Goal: Task Accomplishment & Management: Complete application form

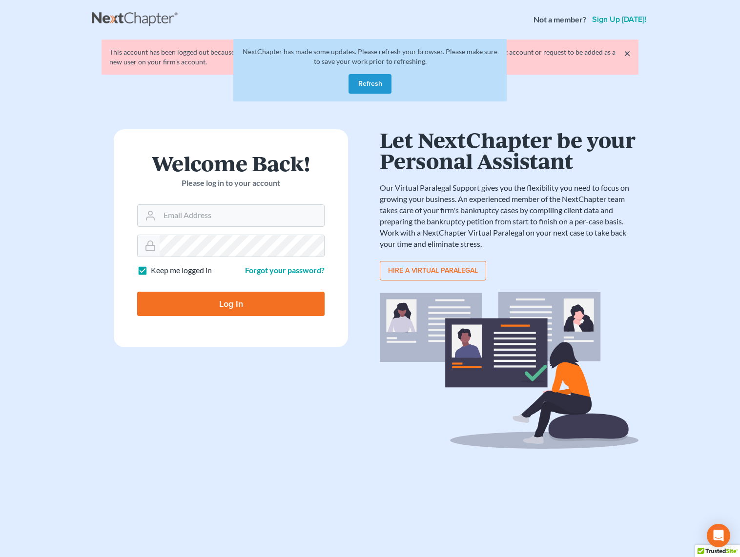
click at [354, 81] on button "Refresh" at bounding box center [369, 84] width 43 height 20
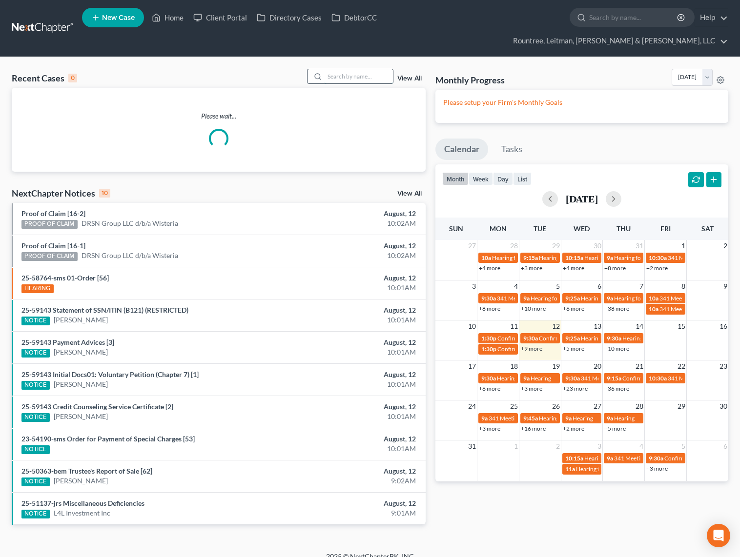
click at [346, 69] on input "search" at bounding box center [358, 76] width 68 height 14
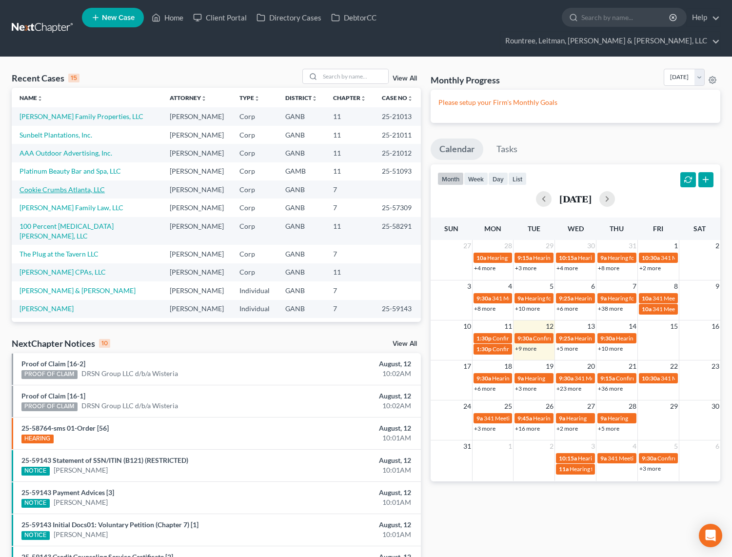
click at [76, 185] on link "Cookie Crumbs Atlanta, LLC" at bounding box center [62, 189] width 85 height 8
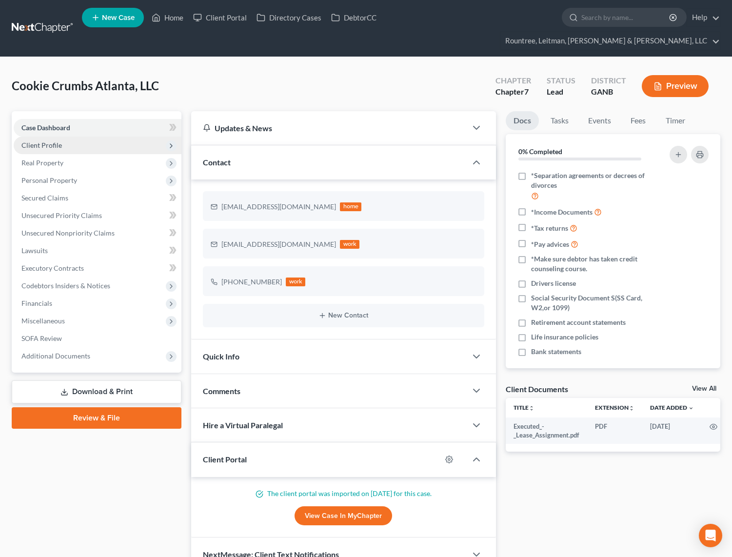
click at [47, 141] on span "Client Profile" at bounding box center [41, 145] width 40 height 8
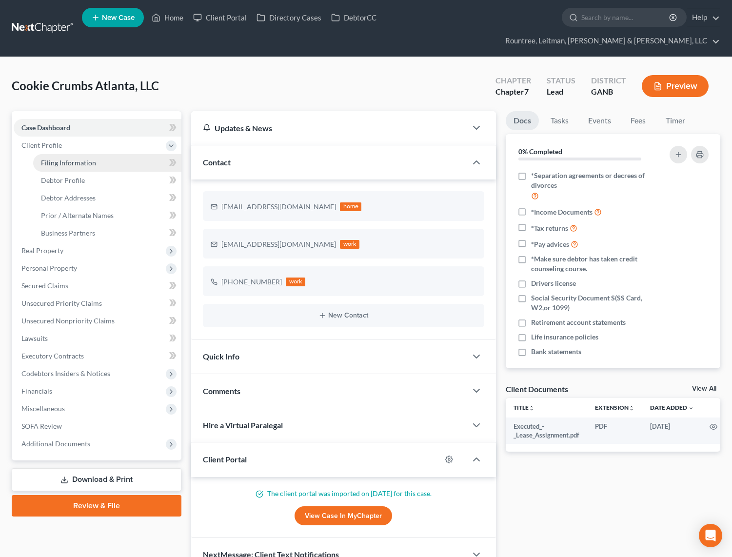
click at [63, 159] on span "Filing Information" at bounding box center [68, 163] width 55 height 8
select select "3"
select select "1"
select select "0"
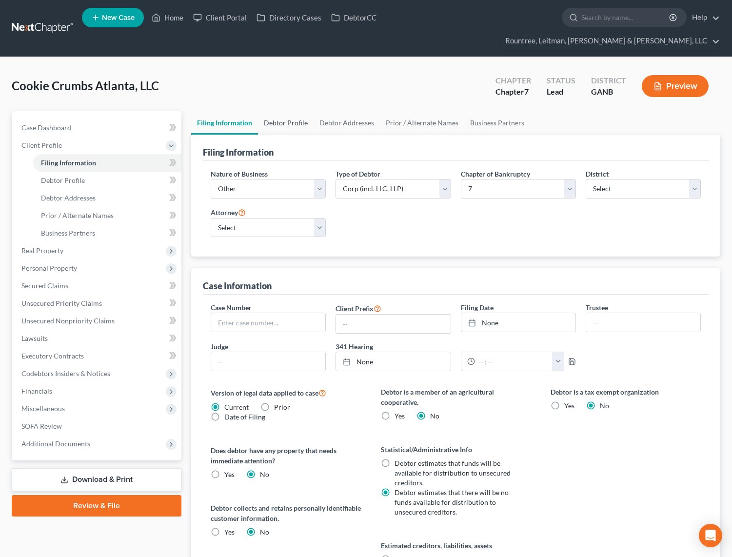
click at [290, 111] on link "Debtor Profile" at bounding box center [286, 122] width 56 height 23
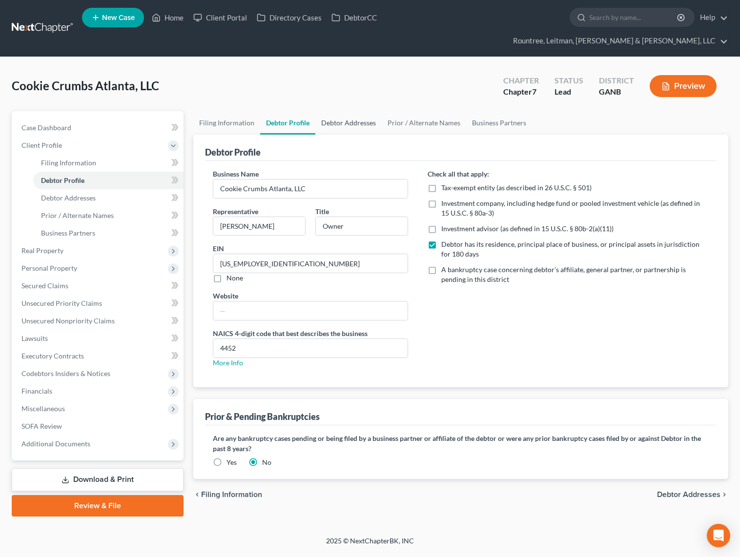
click at [372, 111] on link "Debtor Addresses" at bounding box center [348, 122] width 66 height 23
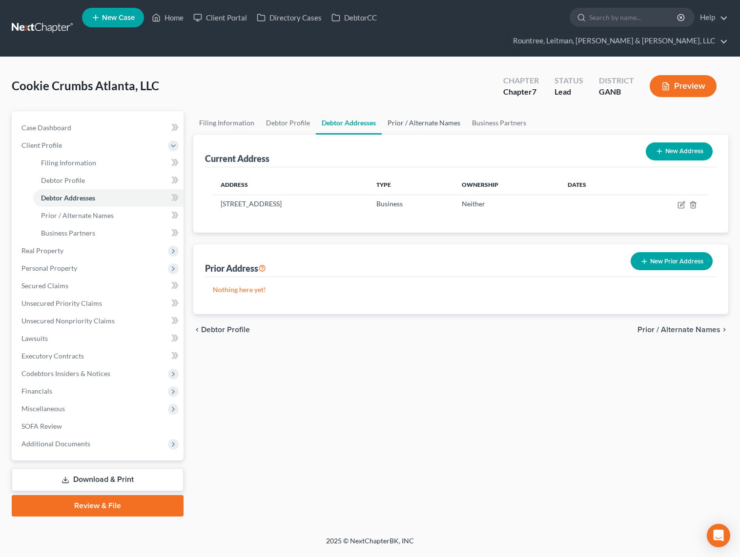
click at [407, 111] on link "Prior / Alternate Names" at bounding box center [424, 122] width 84 height 23
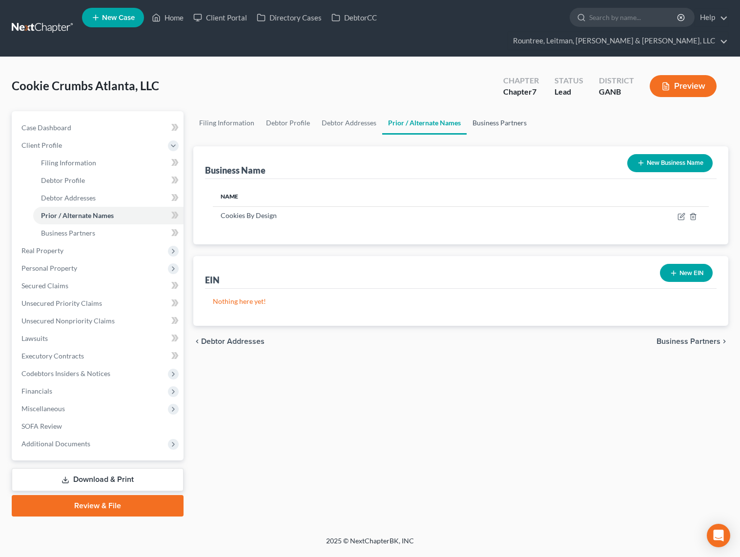
click at [482, 111] on link "Business Partners" at bounding box center [499, 122] width 66 height 23
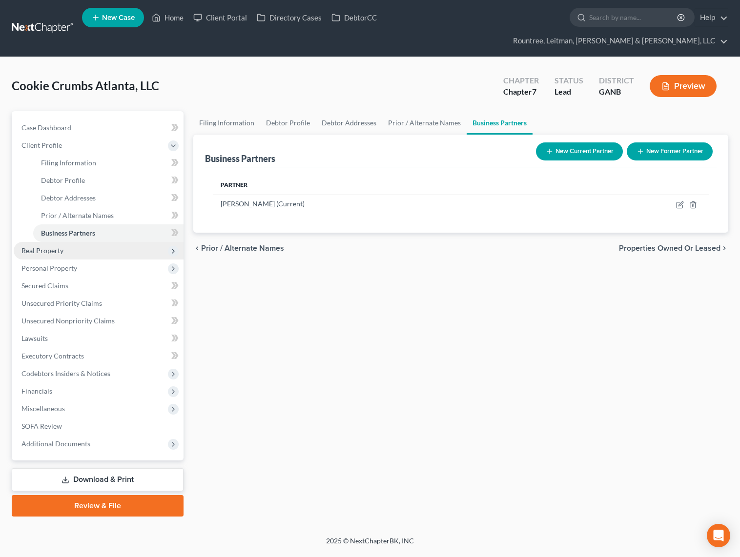
click at [60, 242] on span "Real Property" at bounding box center [99, 251] width 170 height 18
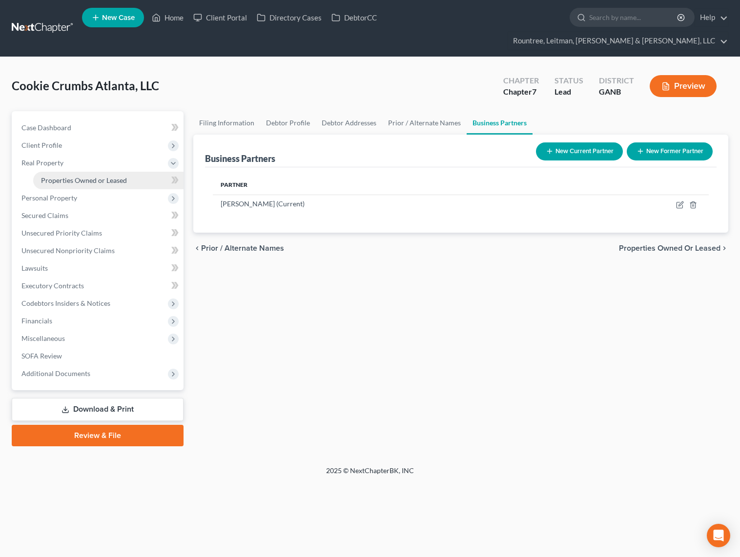
click at [60, 176] on span "Properties Owned or Leased" at bounding box center [84, 180] width 86 height 8
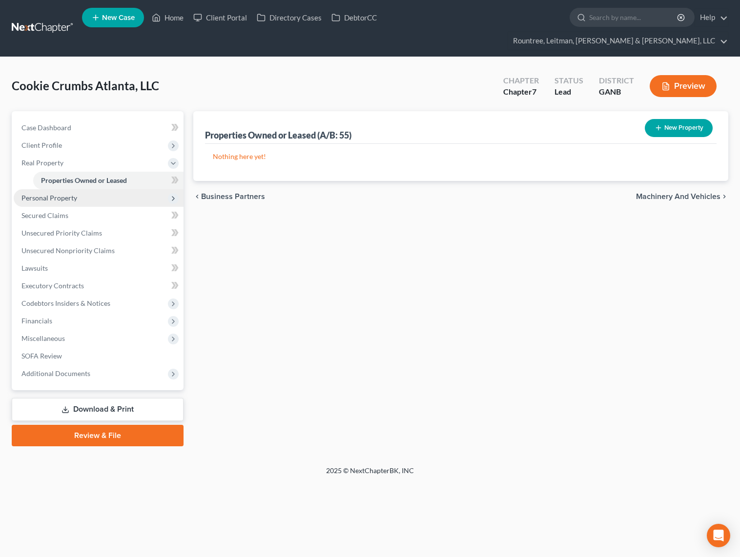
click at [39, 189] on span "Personal Property" at bounding box center [99, 198] width 170 height 18
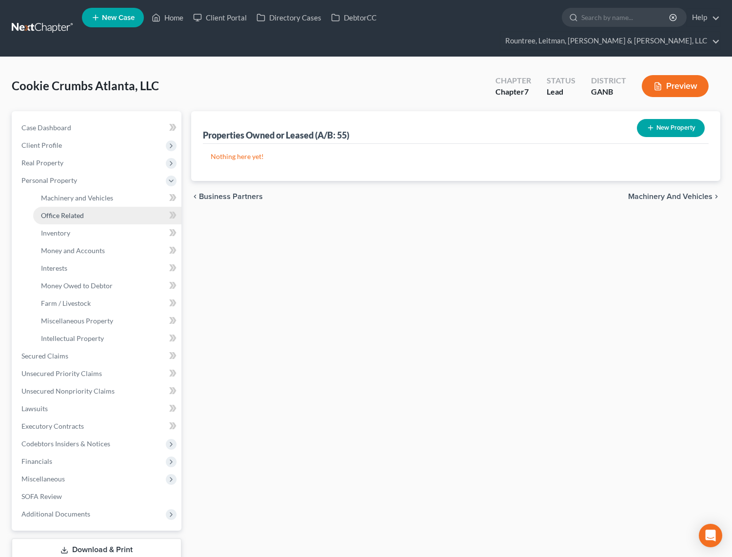
click at [62, 207] on link "Office Related" at bounding box center [107, 216] width 148 height 18
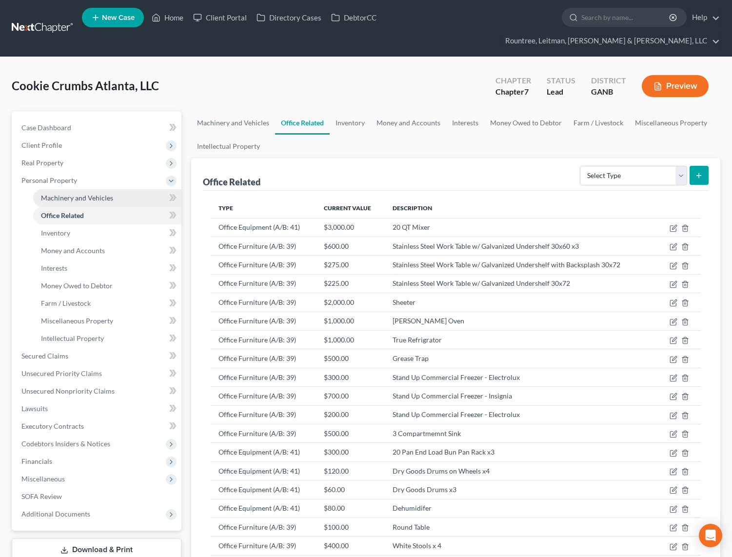
click at [62, 194] on span "Machinery and Vehicles" at bounding box center [77, 198] width 72 height 8
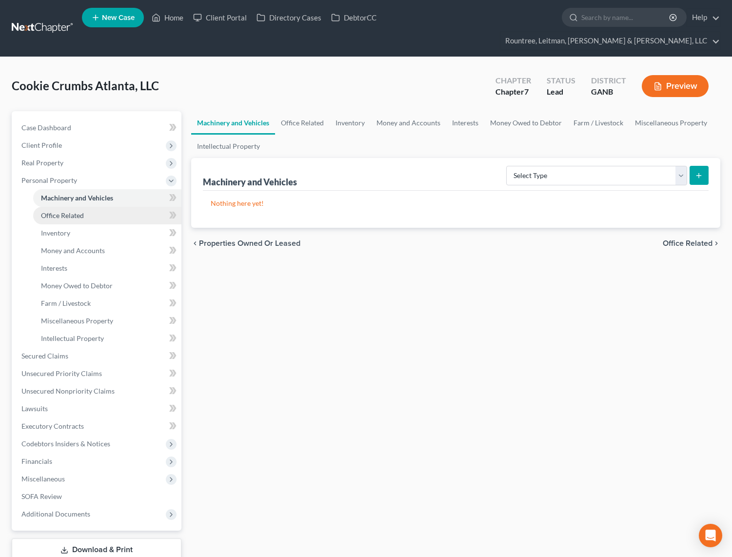
click at [63, 207] on link "Office Related" at bounding box center [107, 216] width 148 height 18
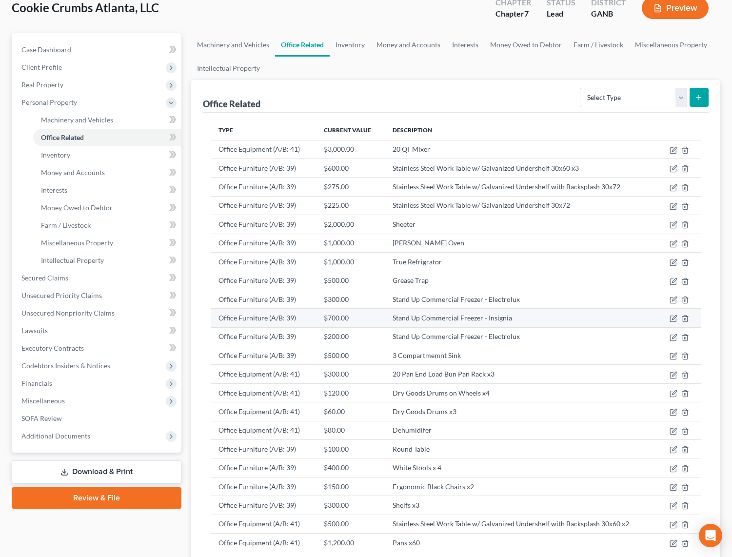
scroll to position [79, 0]
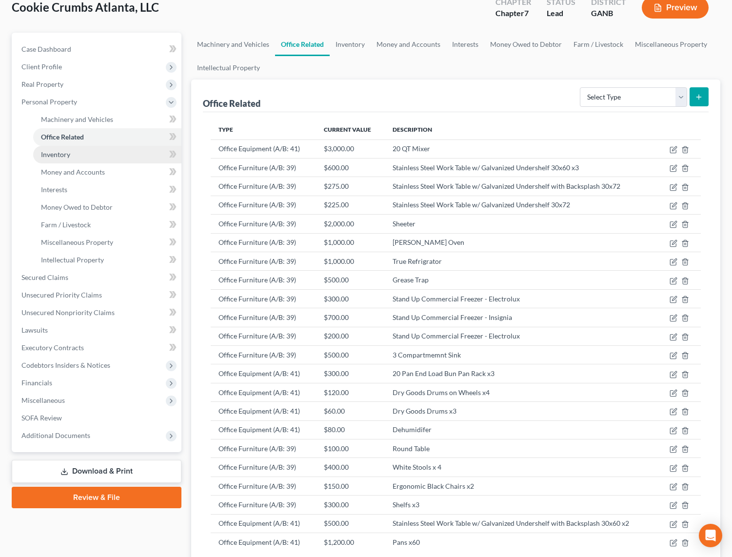
click at [63, 146] on link "Inventory" at bounding box center [107, 155] width 148 height 18
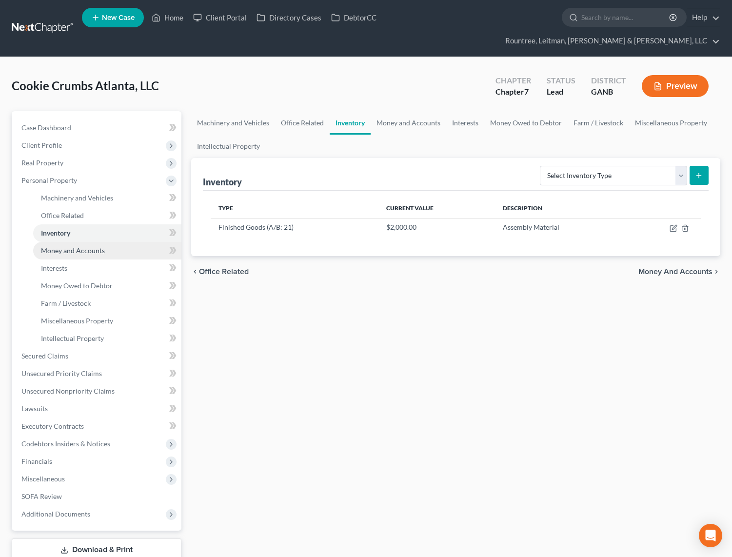
click at [68, 246] on span "Money and Accounts" at bounding box center [73, 250] width 64 height 8
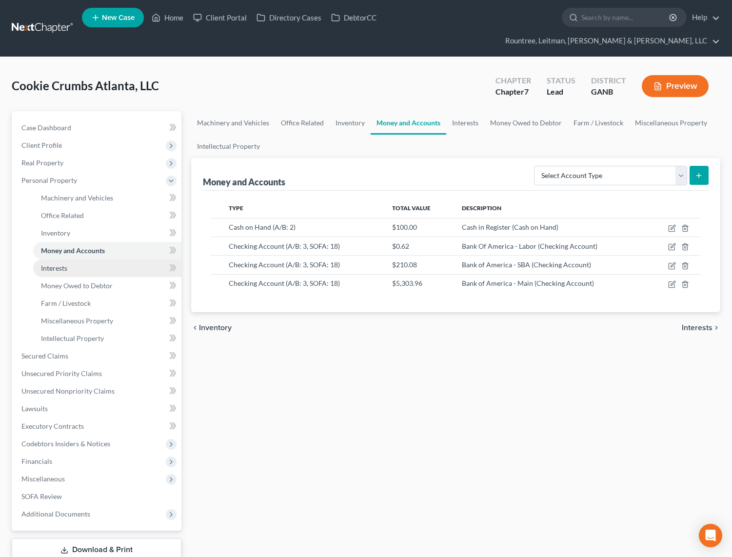
click at [59, 260] on link "Interests" at bounding box center [107, 269] width 148 height 18
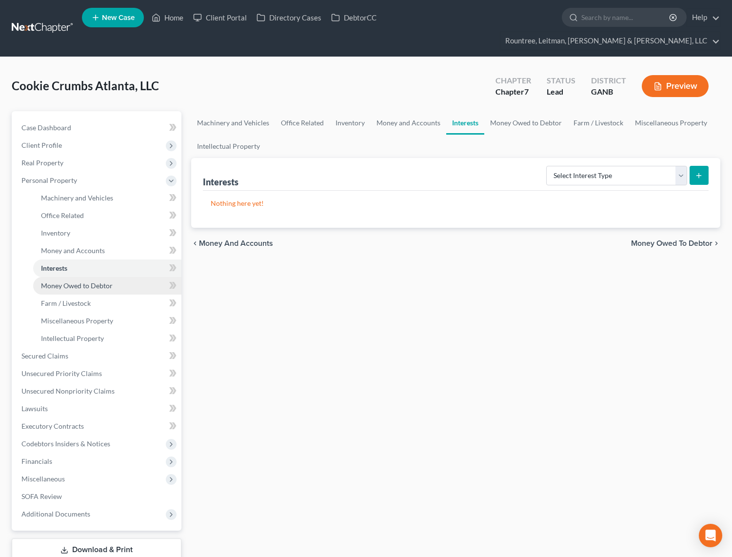
click at [67, 282] on span "Money Owed to Debtor" at bounding box center [77, 286] width 72 height 8
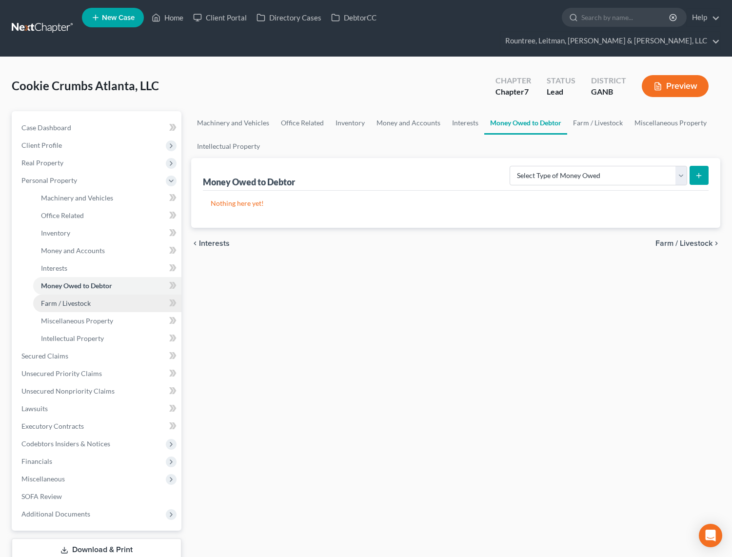
click at [66, 299] on span "Farm / Livestock" at bounding box center [66, 303] width 50 height 8
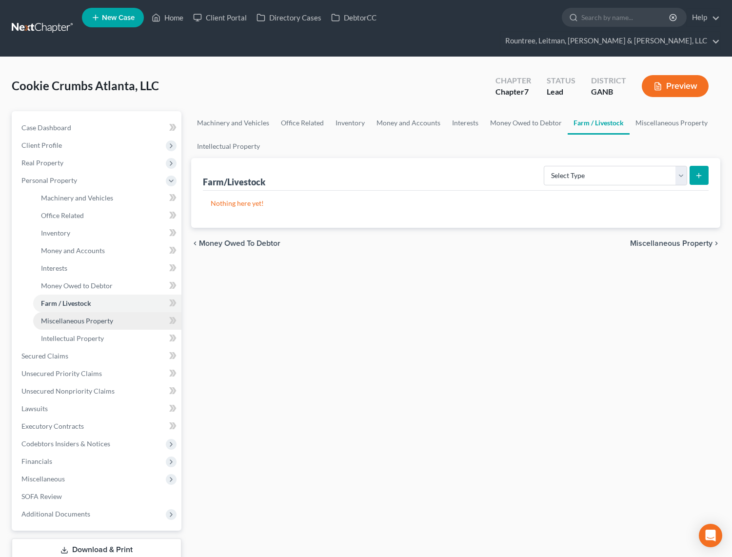
click at [63, 317] on span "Miscellaneous Property" at bounding box center [77, 321] width 72 height 8
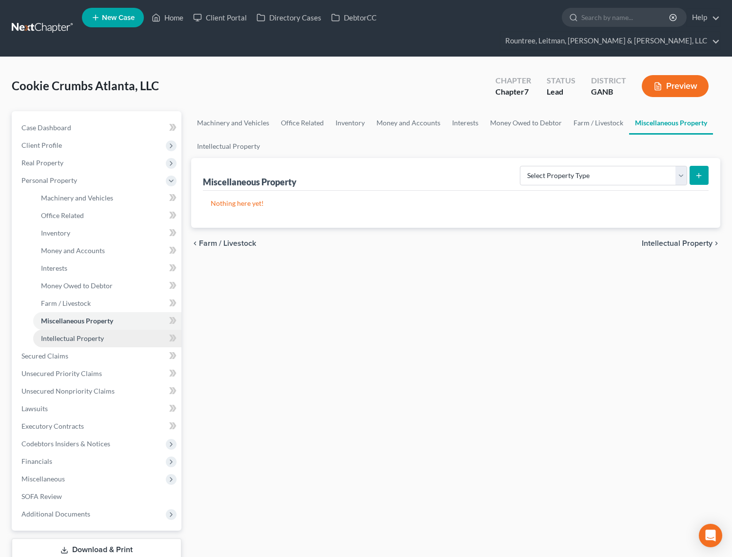
click at [65, 334] on span "Intellectual Property" at bounding box center [72, 338] width 63 height 8
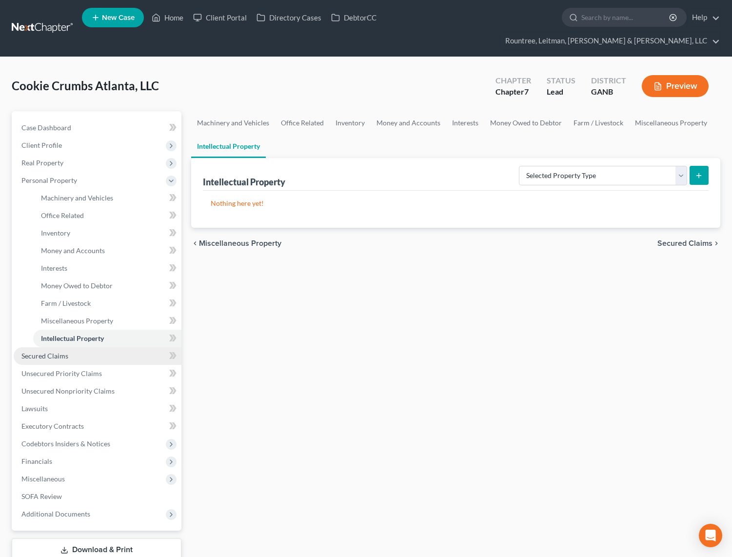
click at [57, 347] on link "Secured Claims" at bounding box center [98, 356] width 168 height 18
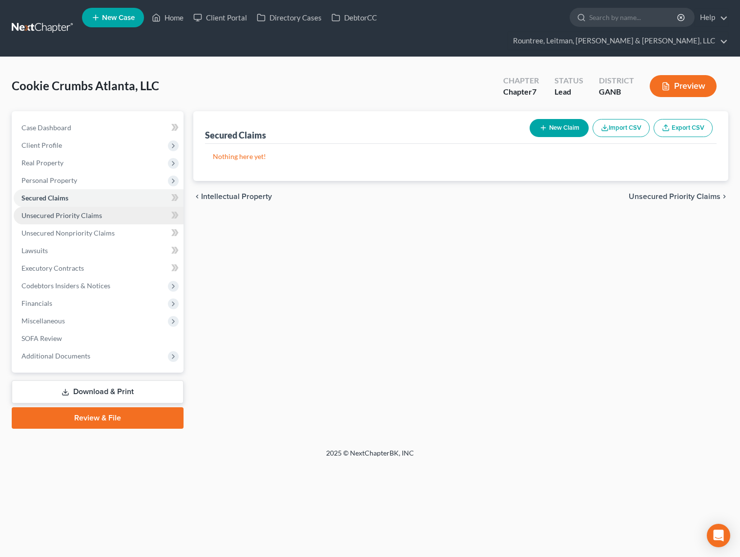
click at [75, 211] on span "Unsecured Priority Claims" at bounding box center [61, 215] width 81 height 8
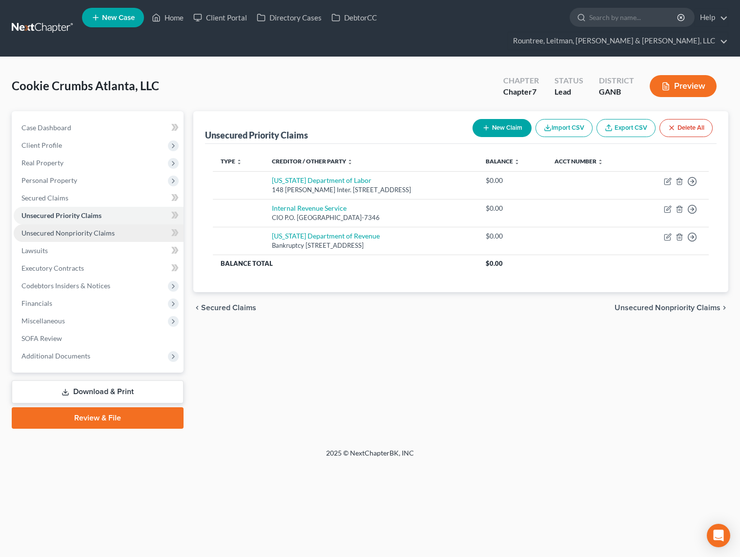
click at [83, 229] on span "Unsecured Nonpriority Claims" at bounding box center [67, 233] width 93 height 8
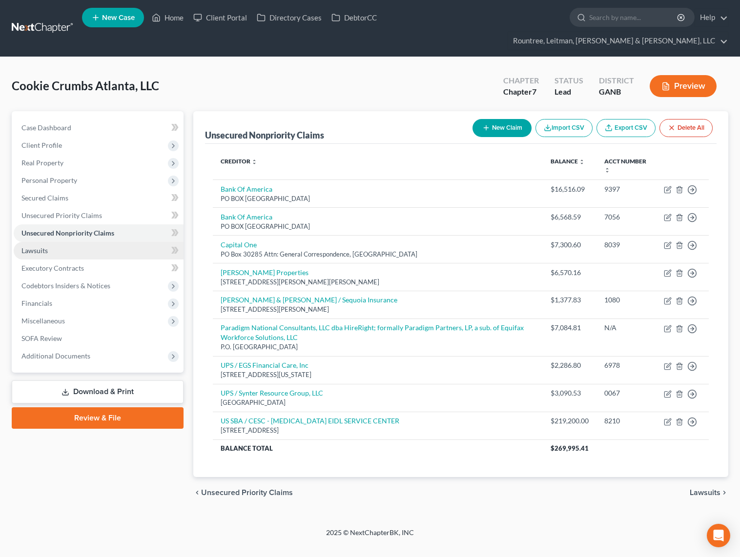
click at [52, 242] on link "Lawsuits" at bounding box center [99, 251] width 170 height 18
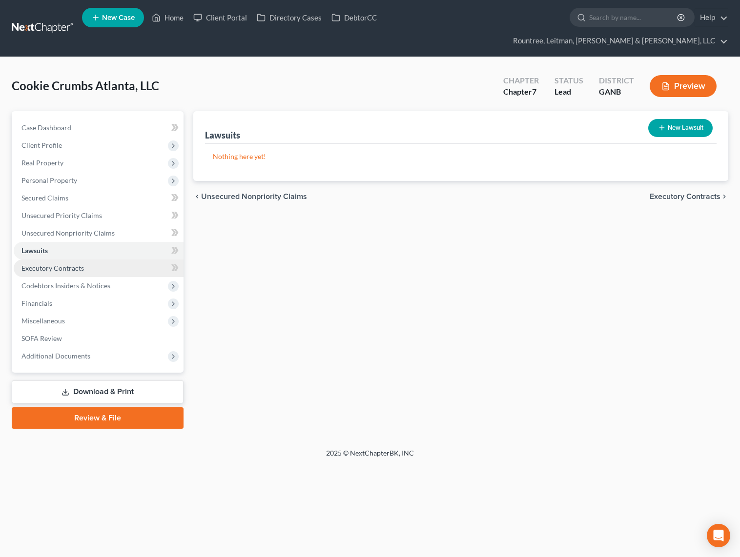
click at [57, 260] on link "Executory Contracts" at bounding box center [99, 269] width 170 height 18
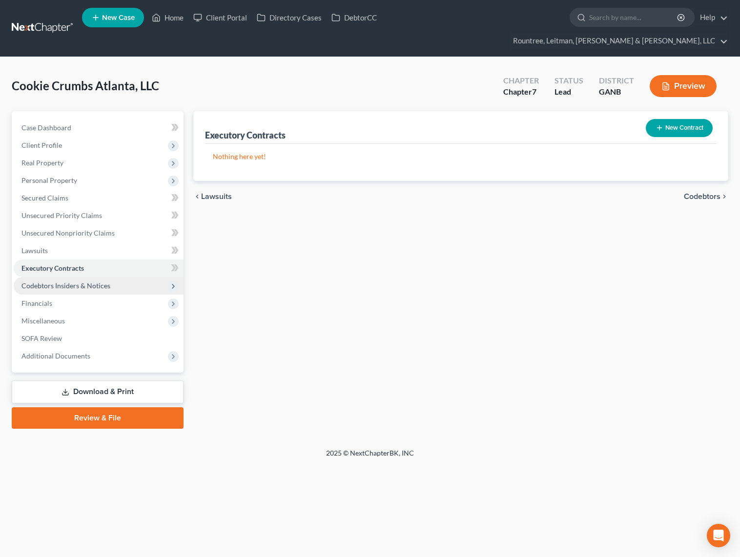
click at [57, 282] on span "Codebtors Insiders & Notices" at bounding box center [65, 286] width 89 height 8
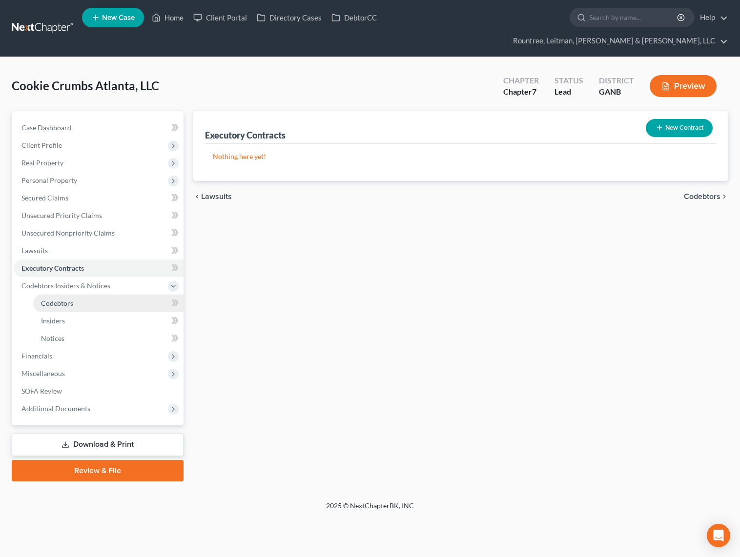
click at [60, 299] on span "Codebtors" at bounding box center [57, 303] width 32 height 8
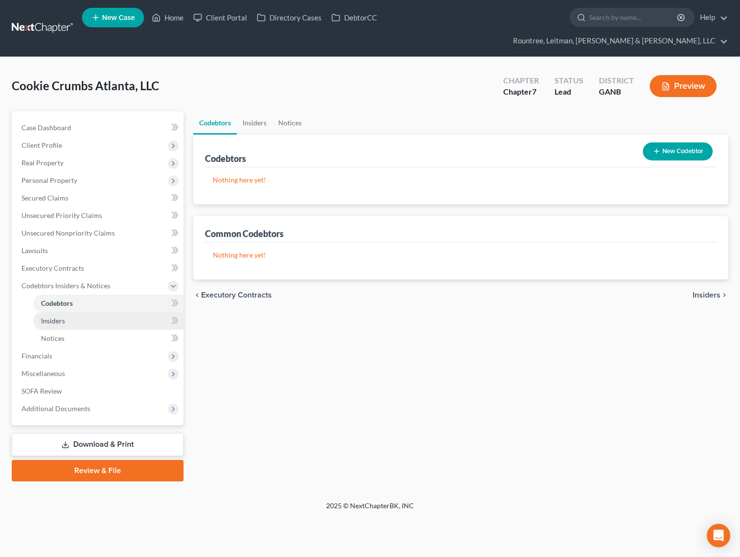
click at [50, 317] on span "Insiders" at bounding box center [53, 321] width 24 height 8
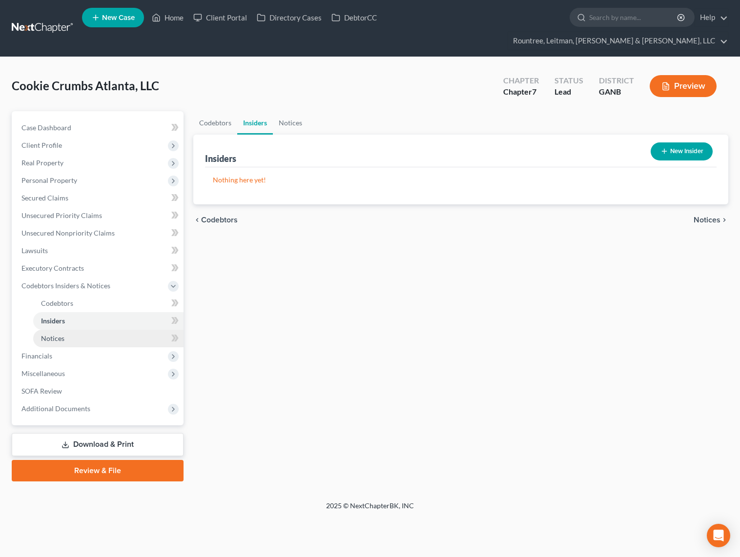
click at [52, 330] on link "Notices" at bounding box center [108, 339] width 150 height 18
click at [56, 317] on span "Insiders" at bounding box center [53, 321] width 24 height 8
click at [53, 299] on span "Codebtors" at bounding box center [57, 303] width 32 height 8
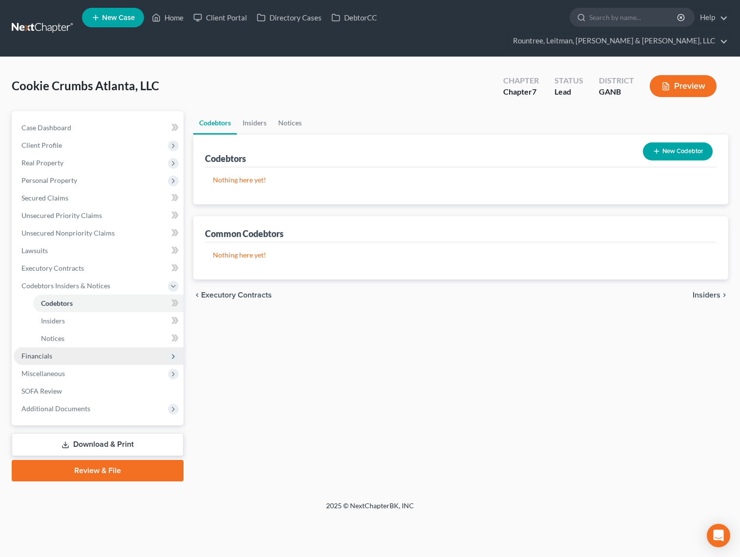
click at [44, 347] on span "Financials" at bounding box center [99, 356] width 170 height 18
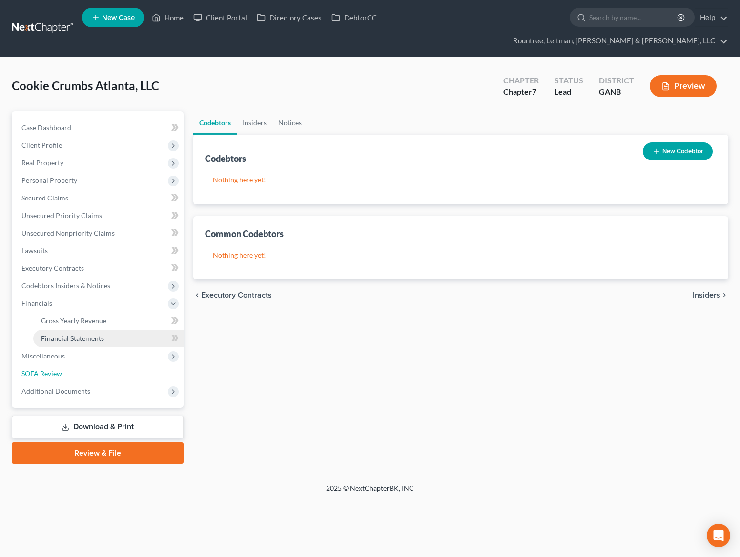
click at [52, 365] on link "SOFA Review" at bounding box center [99, 374] width 170 height 18
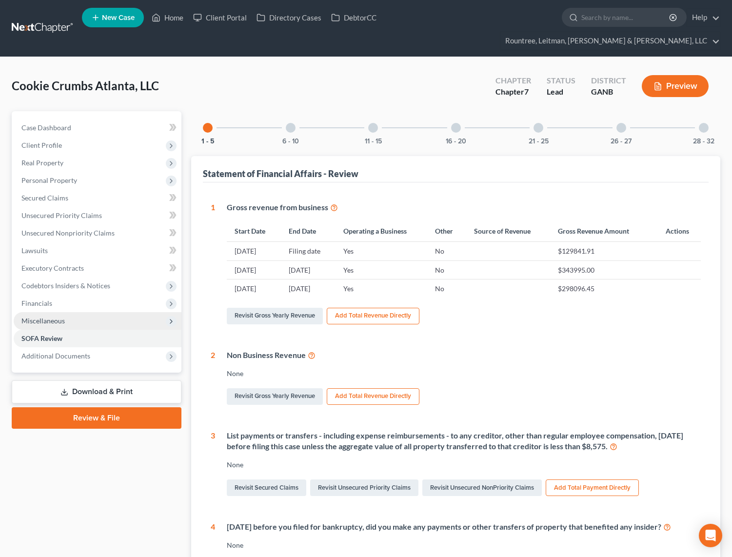
click at [52, 317] on span "Miscellaneous" at bounding box center [42, 321] width 43 height 8
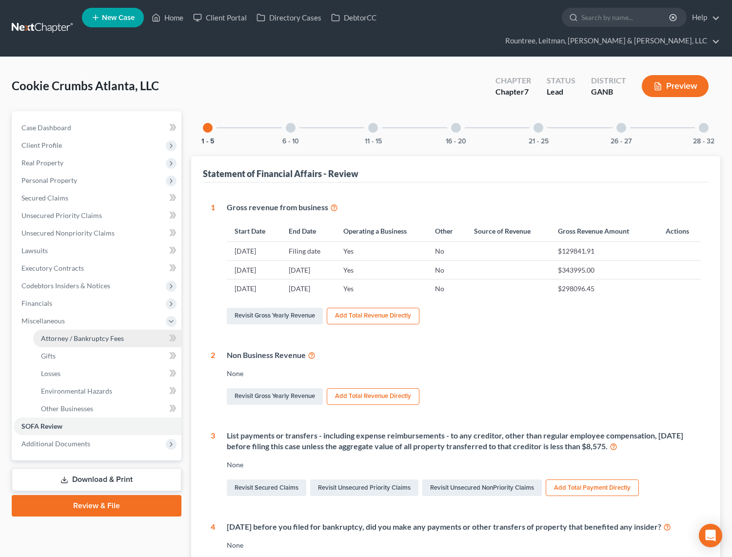
click at [56, 334] on span "Attorney / Bankruptcy Fees" at bounding box center [82, 338] width 83 height 8
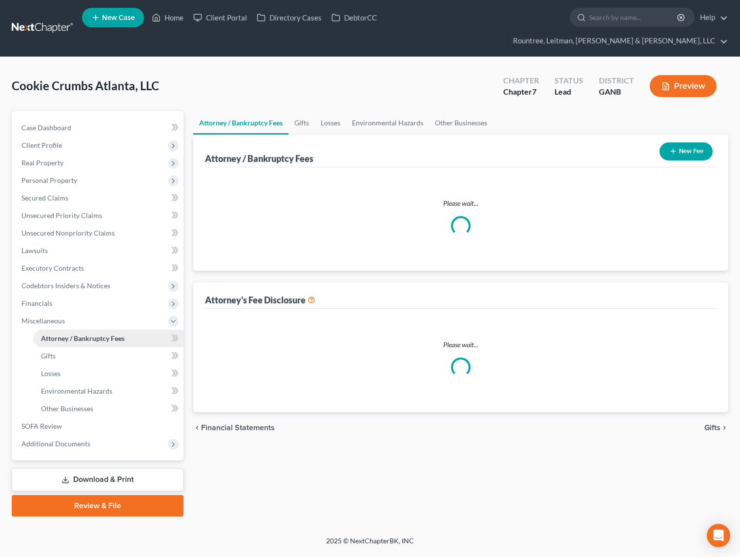
select select "4"
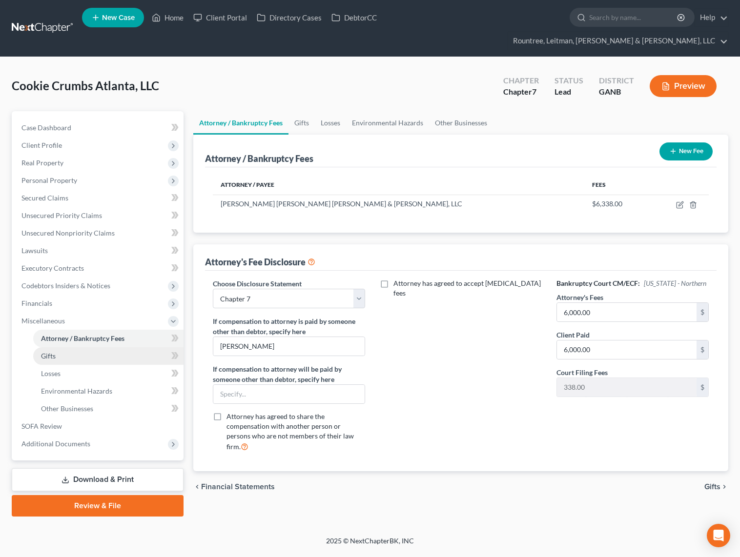
click at [54, 352] on span "Gifts" at bounding box center [48, 356] width 15 height 8
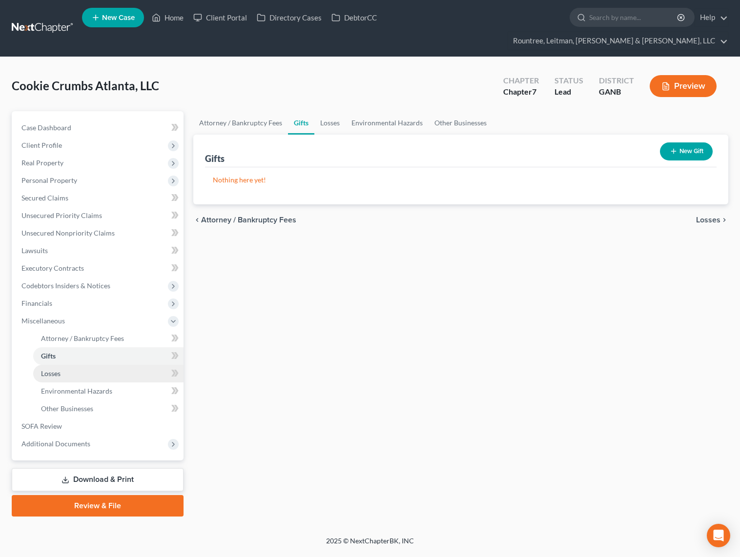
click at [55, 369] on span "Losses" at bounding box center [51, 373] width 20 height 8
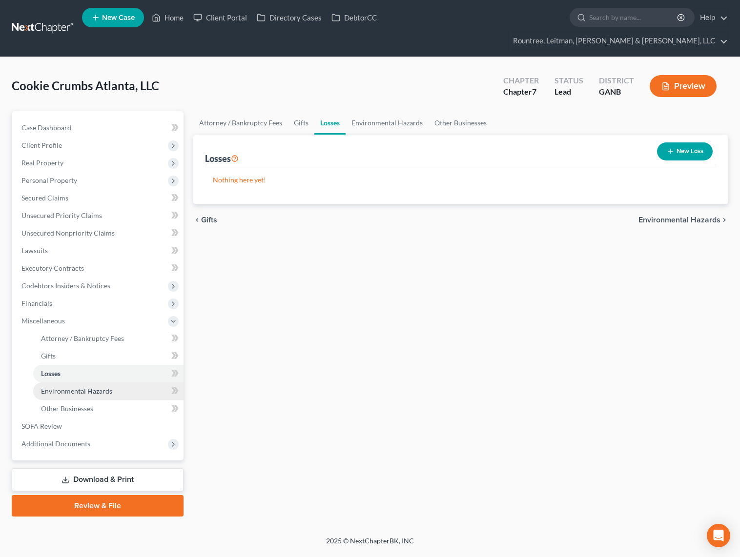
click at [57, 387] on span "Environmental Hazards" at bounding box center [76, 391] width 71 height 8
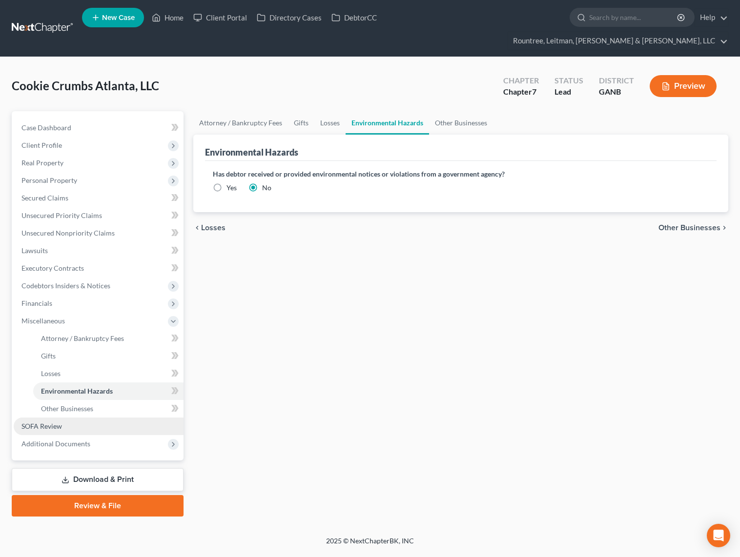
click at [49, 422] on span "SOFA Review" at bounding box center [41, 426] width 40 height 8
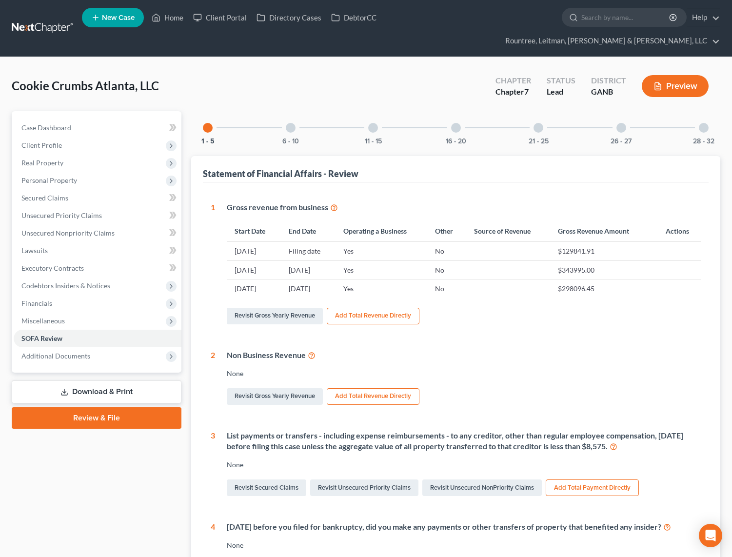
click at [702, 115] on div "28 - 32" at bounding box center [703, 127] width 33 height 33
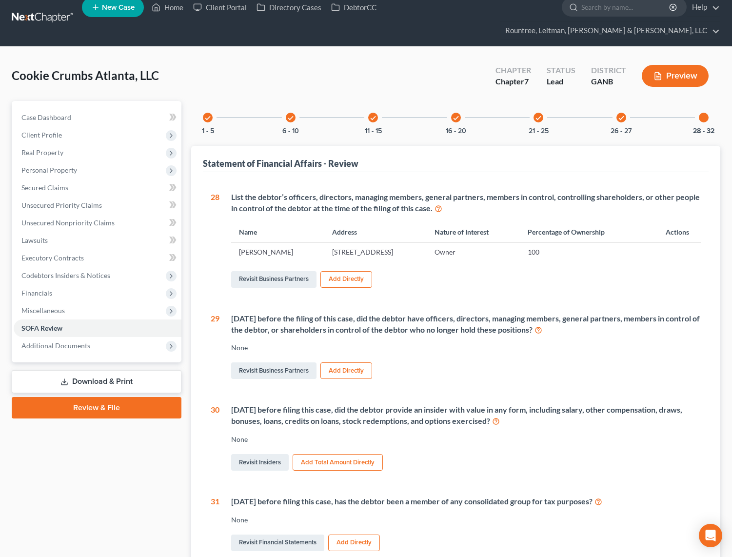
scroll to position [13, 0]
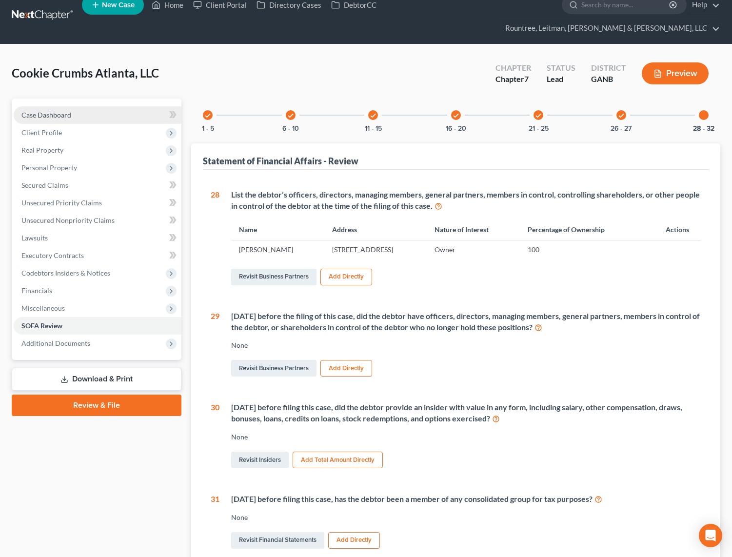
click at [48, 111] on span "Case Dashboard" at bounding box center [46, 115] width 50 height 8
